Goal: Task Accomplishment & Management: Manage account settings

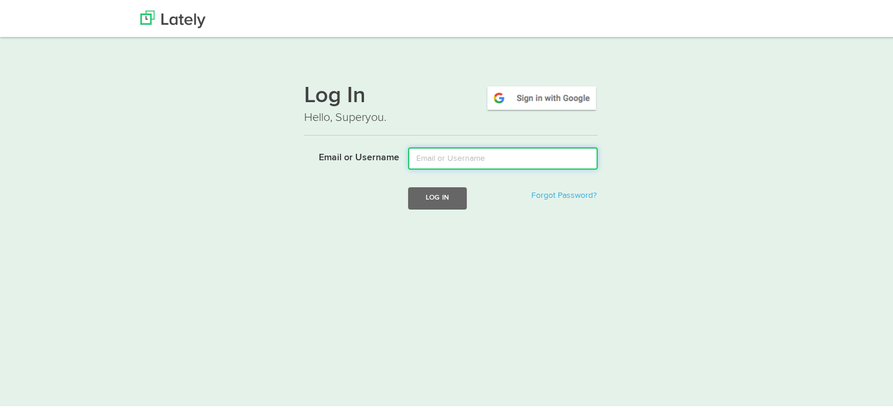
click at [491, 155] on input "Email or Username" at bounding box center [503, 157] width 190 height 22
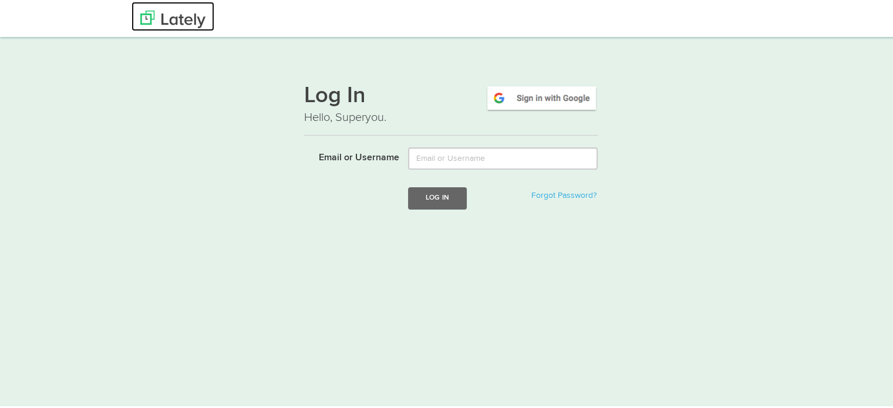
click at [166, 23] on img at bounding box center [172, 18] width 65 height 18
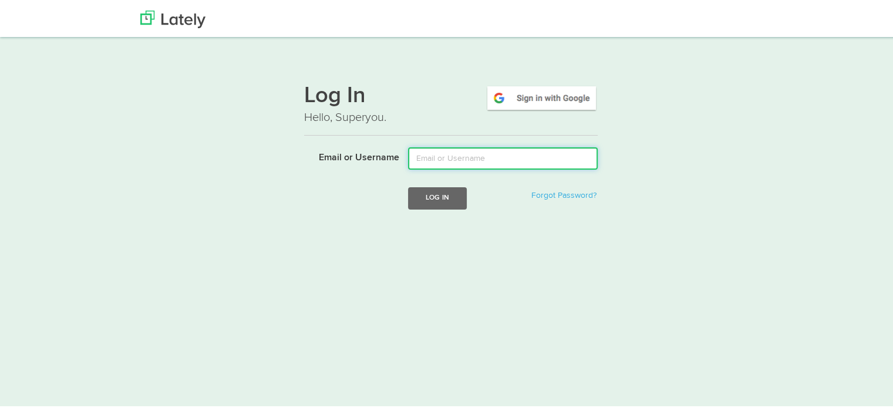
click at [450, 164] on input "Email or Username" at bounding box center [503, 157] width 190 height 22
type input "[EMAIL_ADDRESS][DOMAIN_NAME]"
click at [408, 186] on button "Log In" at bounding box center [437, 197] width 59 height 22
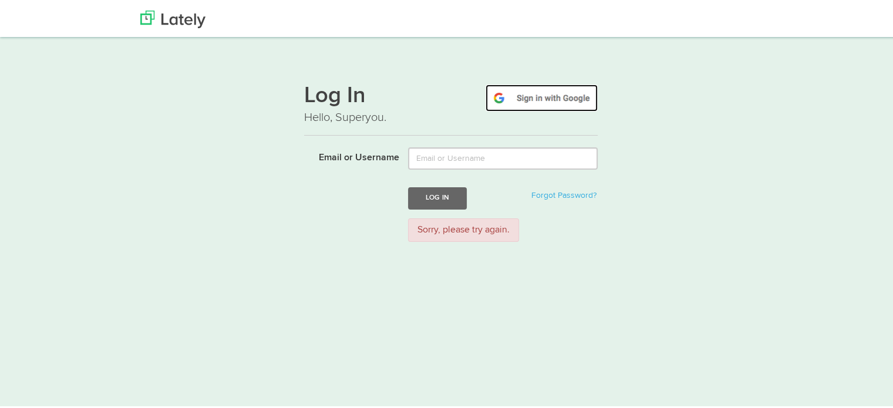
click at [552, 104] on img at bounding box center [542, 96] width 112 height 27
click at [191, 21] on img at bounding box center [172, 18] width 65 height 18
